Goal: Navigation & Orientation: Find specific page/section

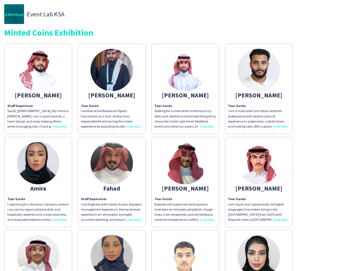
click at [181, 136] on div "[PERSON_NAME] Staff Supervisor Saudi, [DEMOGRAPHIC_DATA]: My name is [PERSON_NA…" at bounding box center [180, 274] width 353 height 466
click at [38, 89] on img at bounding box center [38, 70] width 42 height 42
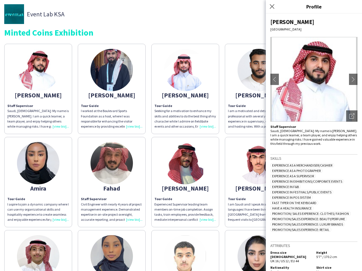
click at [112, 89] on img at bounding box center [111, 70] width 42 height 42
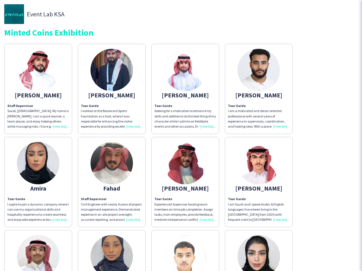
click at [185, 89] on img at bounding box center [185, 70] width 42 height 42
click at [258, 89] on img at bounding box center [258, 70] width 42 height 42
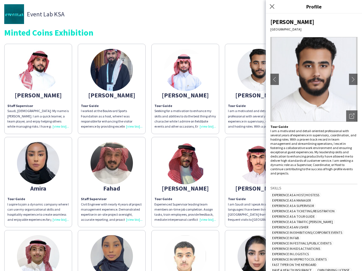
click at [38, 182] on img at bounding box center [38, 163] width 42 height 42
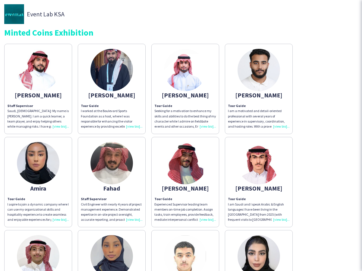
click at [112, 182] on img at bounding box center [111, 163] width 42 height 42
click at [185, 182] on img at bounding box center [185, 163] width 42 height 42
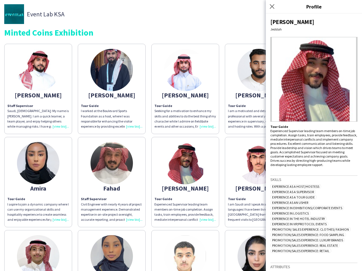
click at [258, 182] on img at bounding box center [258, 163] width 42 height 42
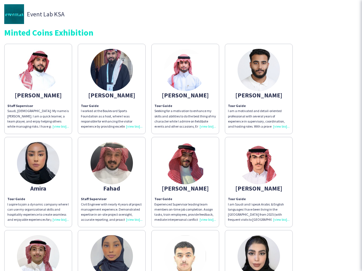
click at [38, 251] on img at bounding box center [38, 256] width 42 height 42
